Goal: Task Accomplishment & Management: Use online tool/utility

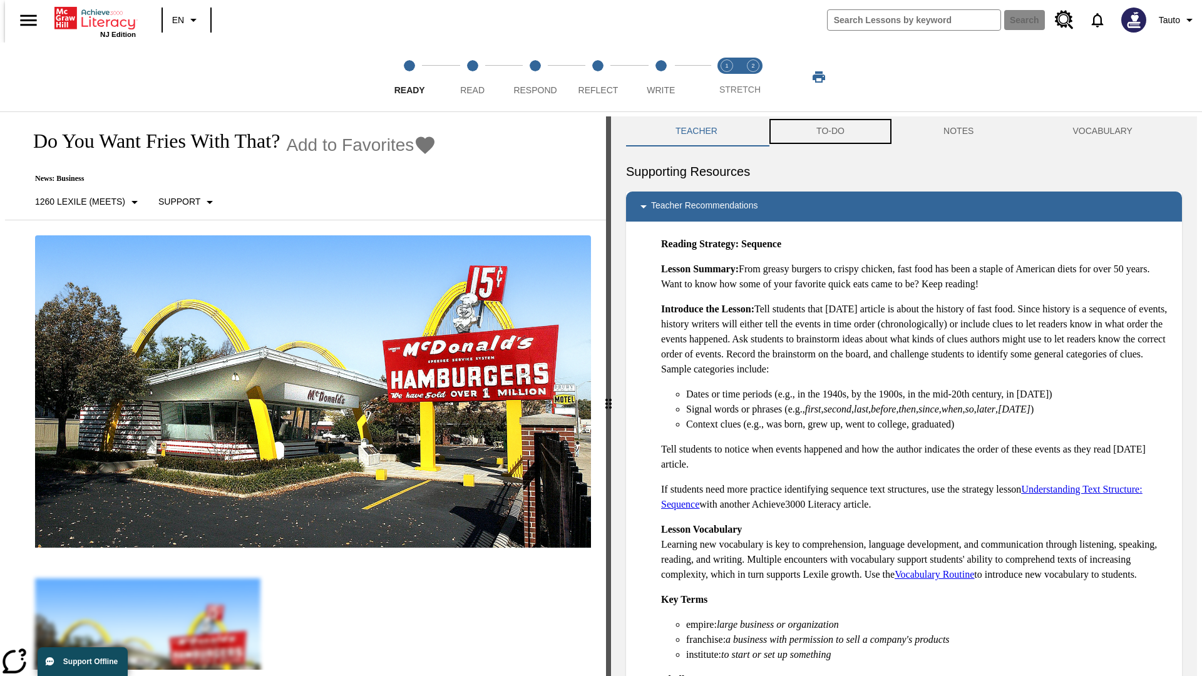
click at [830, 132] on button "TO-DO" at bounding box center [830, 131] width 127 height 30
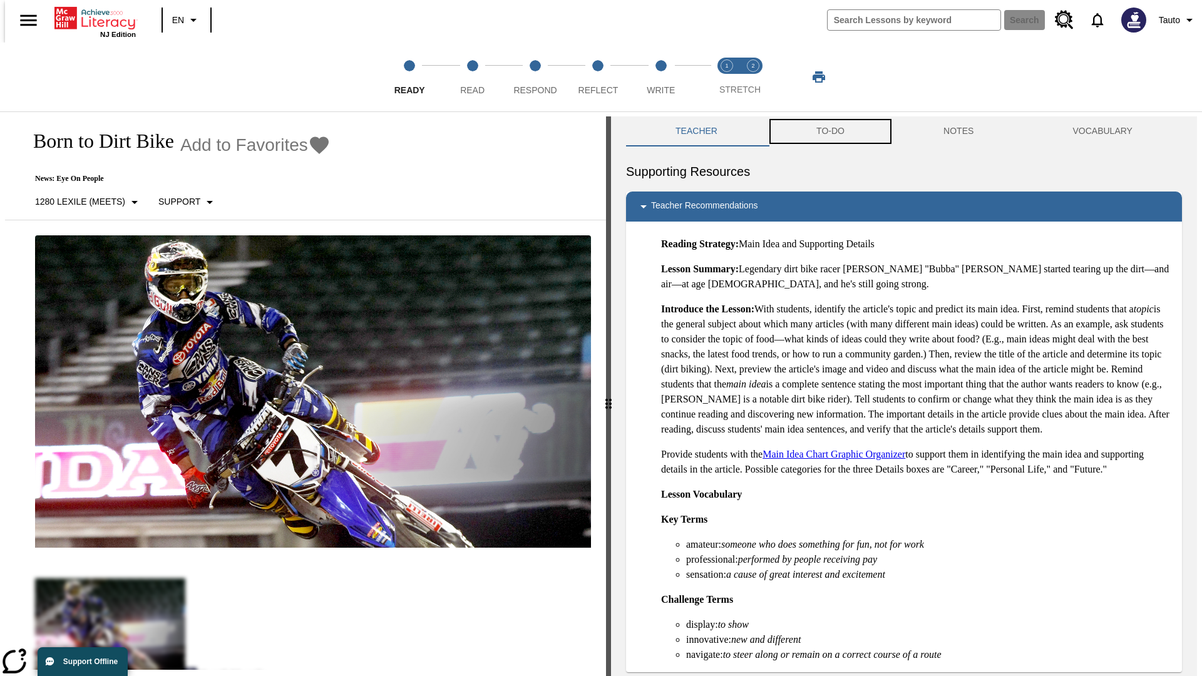
click at [830, 132] on button "TO-DO" at bounding box center [830, 131] width 127 height 30
